Goal: Information Seeking & Learning: Learn about a topic

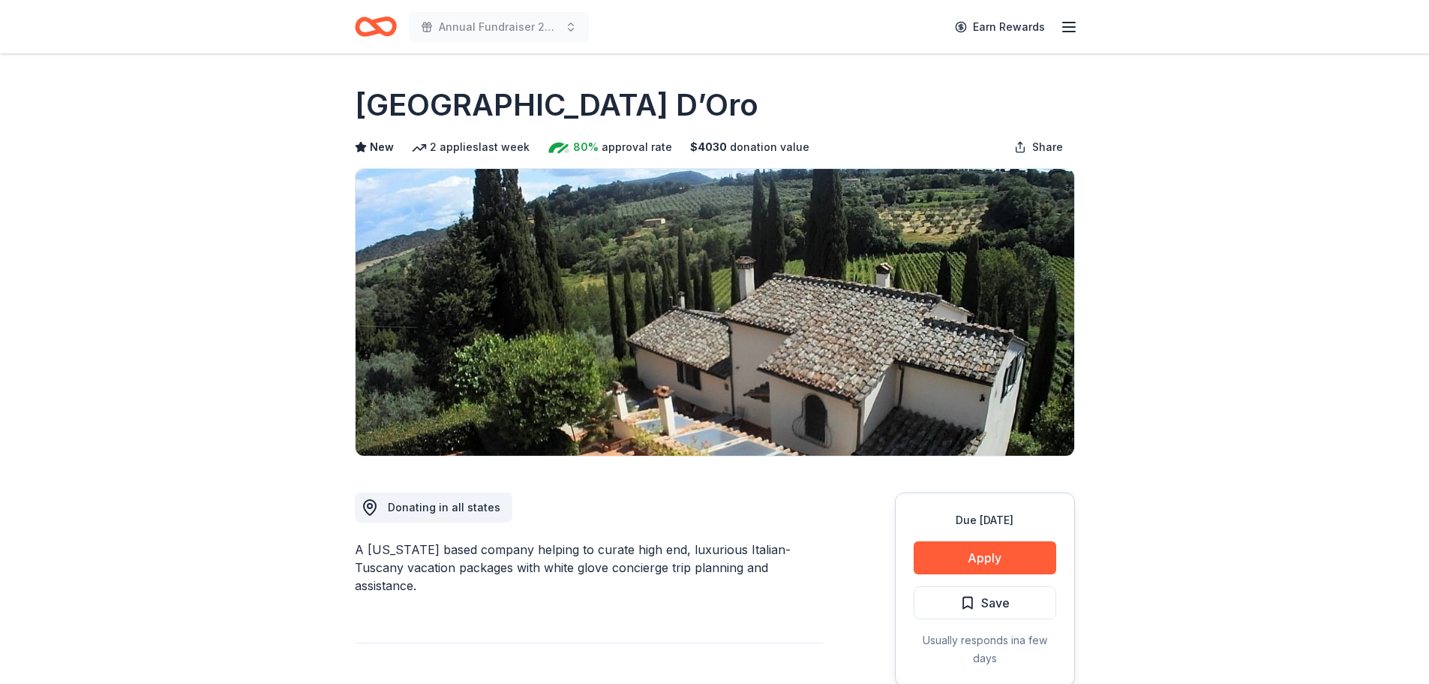
scroll to position [75, 0]
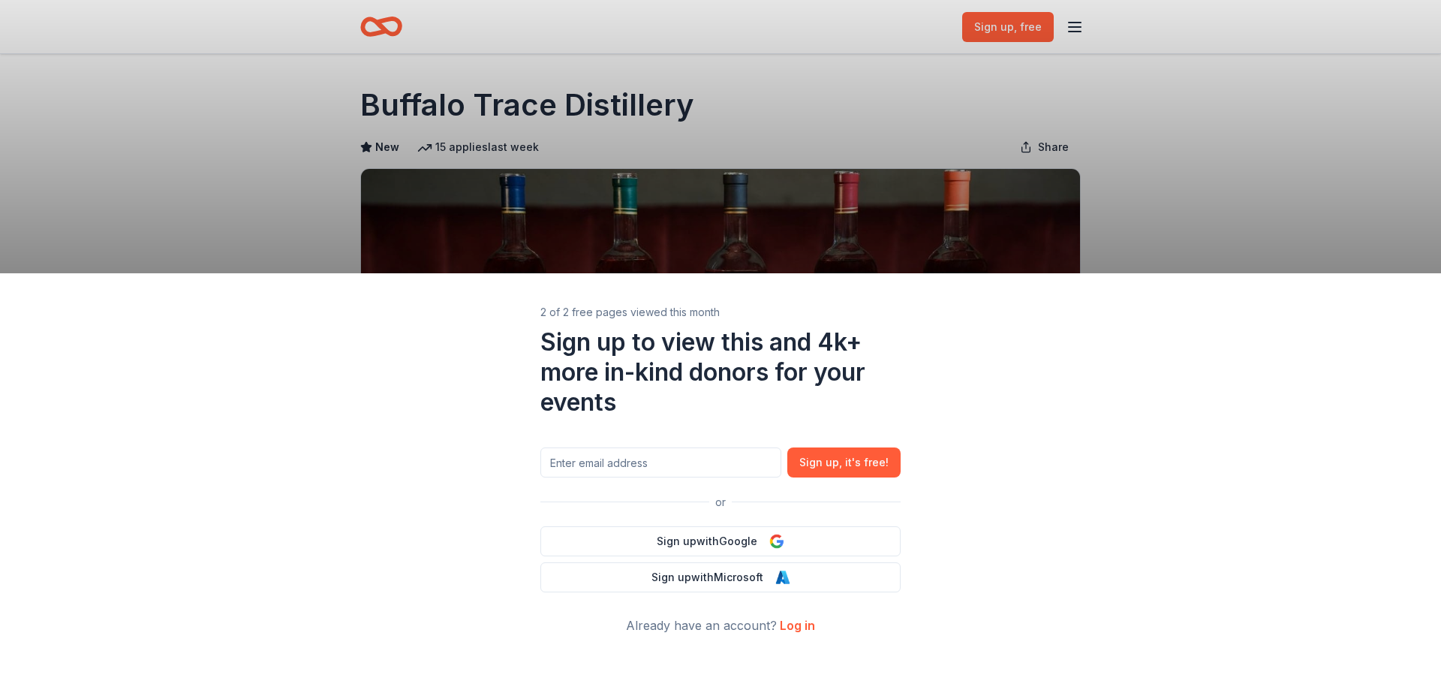
click at [105, 74] on div "2 of 2 free pages viewed this month Sign up to view this and 4k+ more in-kind d…" at bounding box center [720, 342] width 1441 height 684
